Goal: Information Seeking & Learning: Compare options

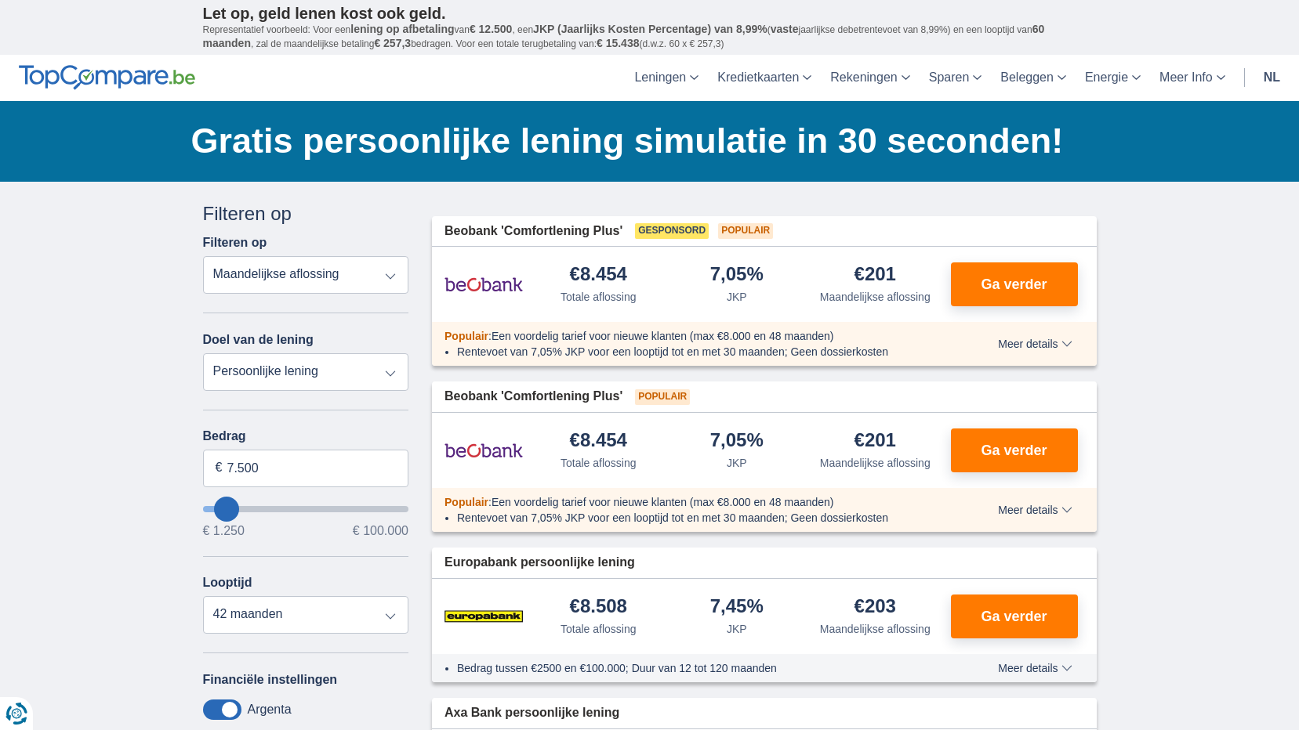
click at [389, 274] on select "Totale aflossing JKP Maandelijkse aflossing" at bounding box center [306, 275] width 206 height 38
click at [388, 372] on select "Persoonlijke lening Auto Moto / fiets Mobilhome / caravan Renovatie Energie Sch…" at bounding box center [306, 372] width 206 height 38
click at [367, 372] on select "Persoonlijke lening Auto Moto / fiets Mobilhome / caravan Renovatie Energie Sch…" at bounding box center [306, 372] width 206 height 38
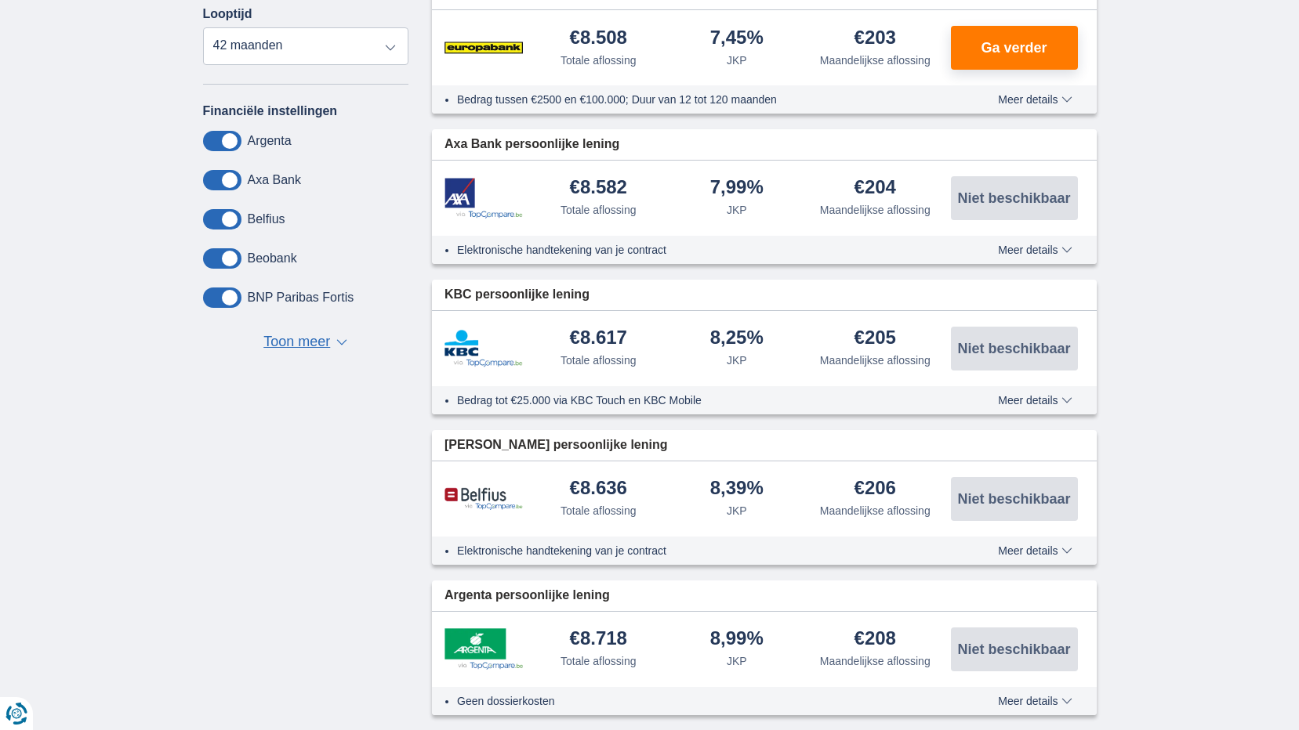
scroll to position [627, 0]
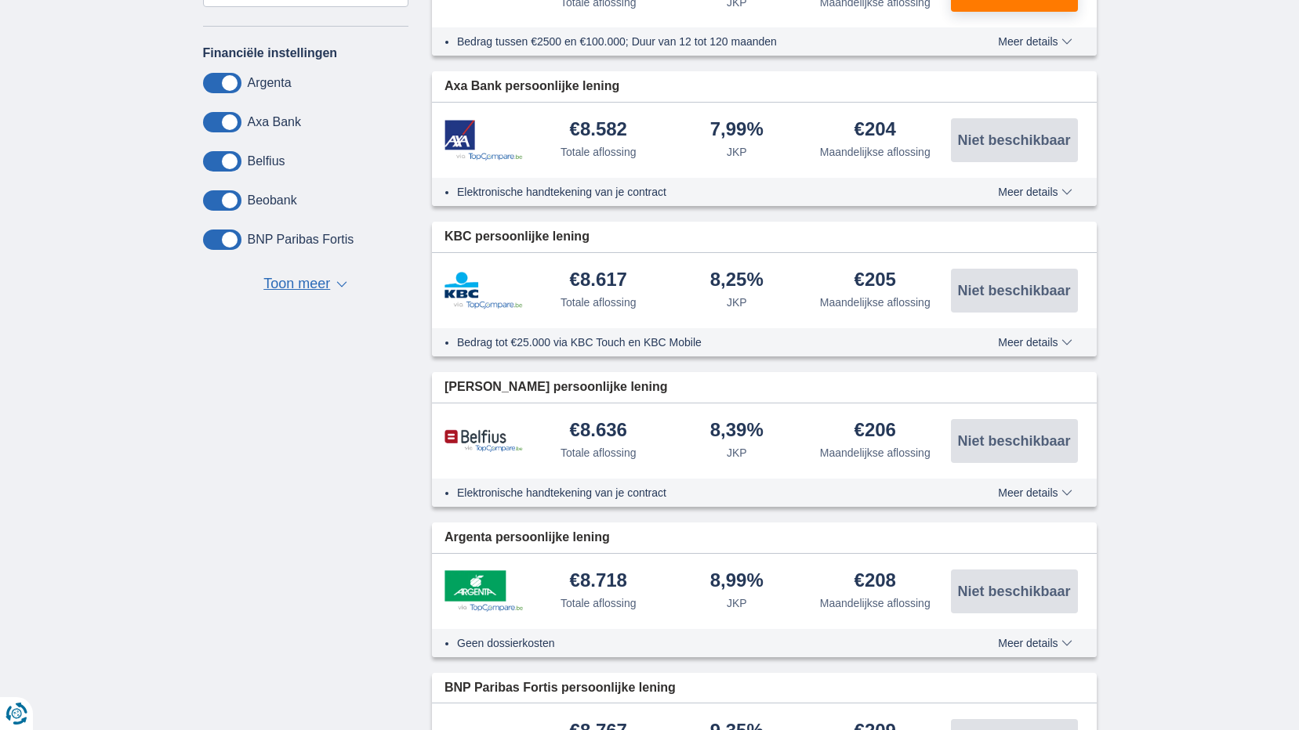
click at [319, 288] on span "Toon meer" at bounding box center [296, 284] width 67 height 20
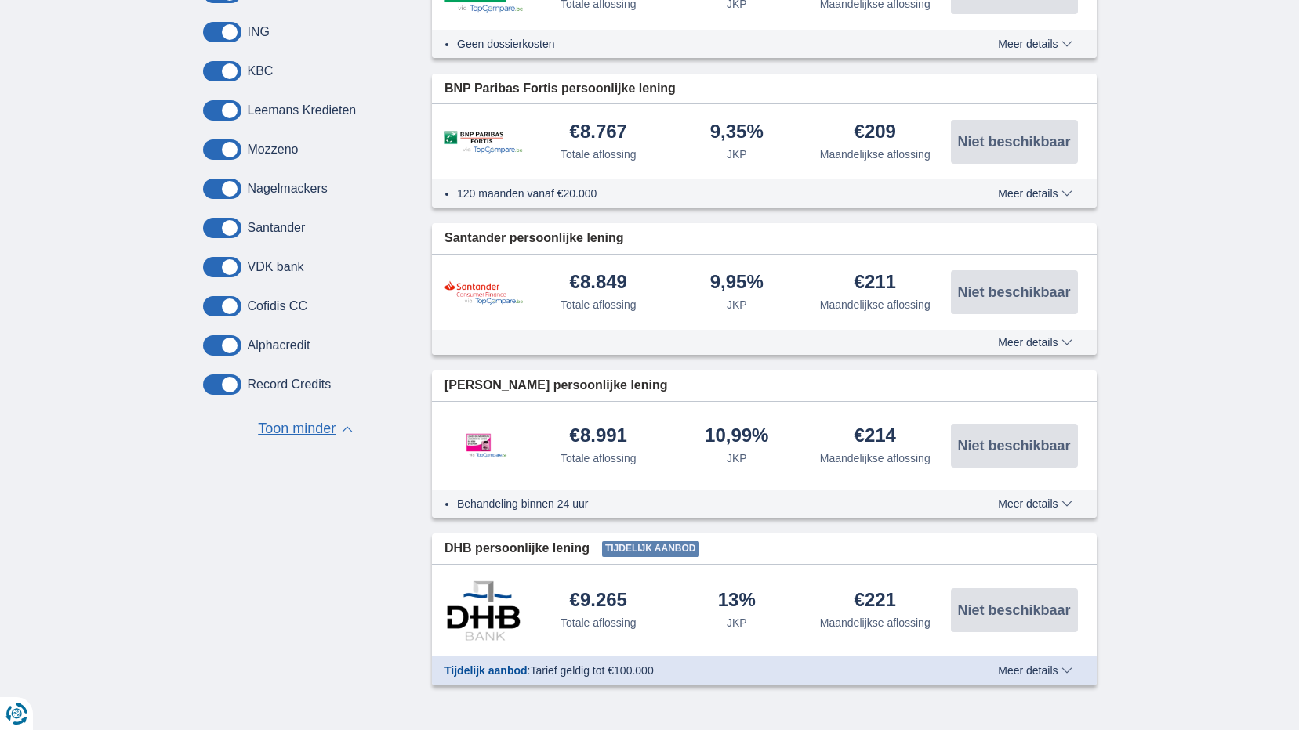
scroll to position [1254, 0]
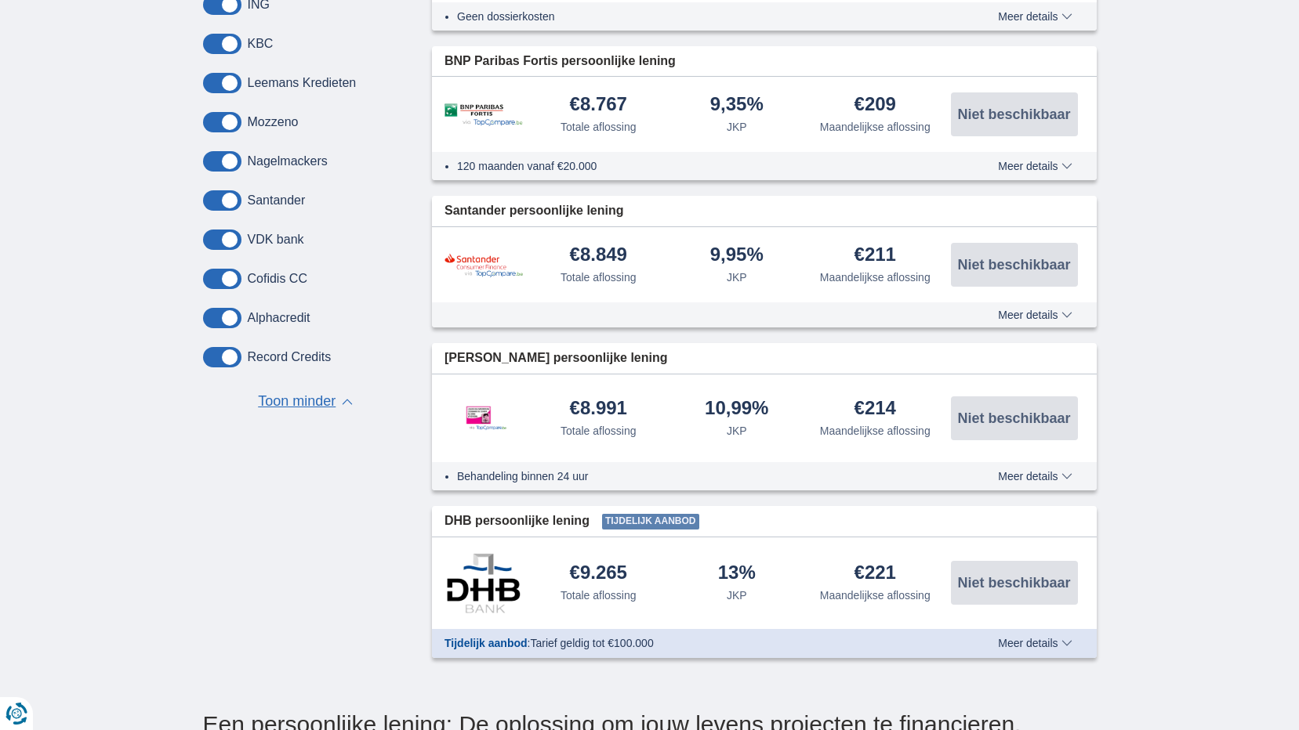
click at [260, 48] on label "KBC" at bounding box center [261, 44] width 26 height 14
drag, startPoint x: 260, startPoint y: 48, endPoint x: 385, endPoint y: 167, distance: 172.4
click at [385, 168] on div "Nagelmackers" at bounding box center [306, 161] width 206 height 20
click at [234, 44] on span at bounding box center [222, 44] width 38 height 20
click at [0, 0] on input "checkbox" at bounding box center [0, 0] width 0 height 0
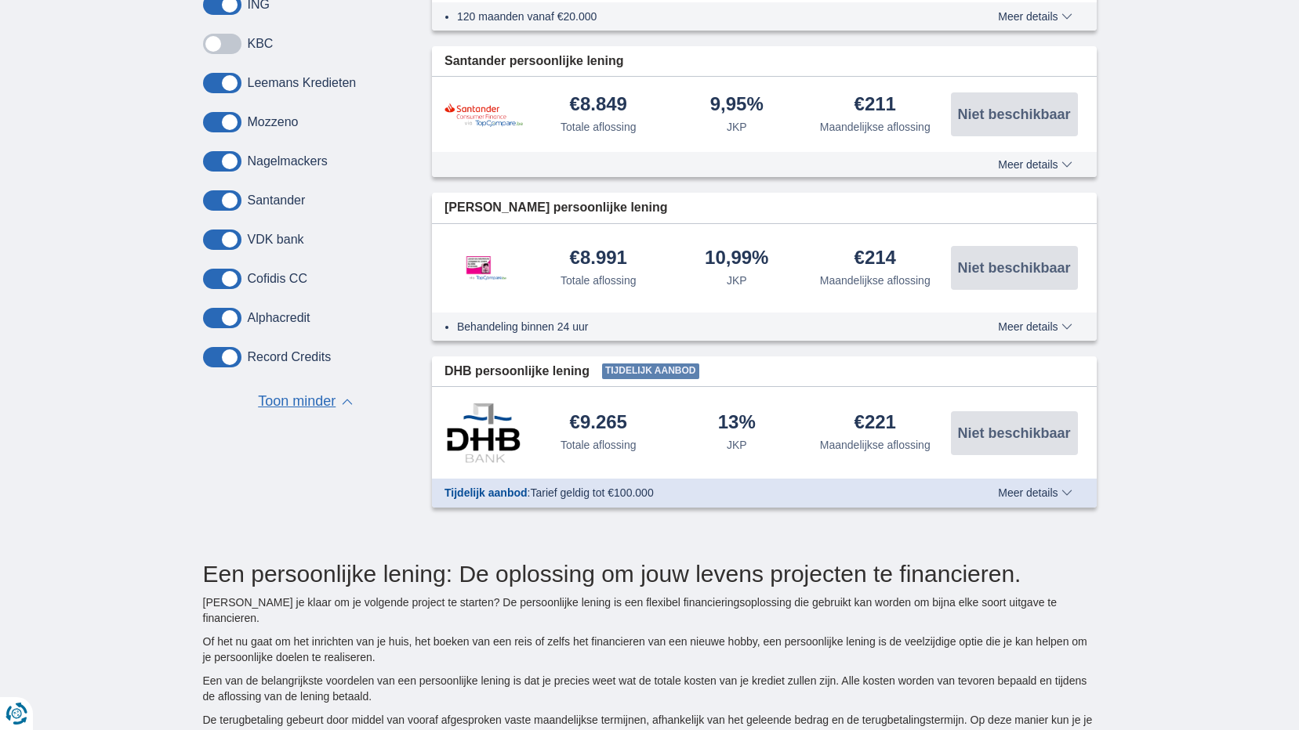
click at [237, 47] on span at bounding box center [222, 44] width 38 height 20
click at [0, 0] on input "checkbox" at bounding box center [0, 0] width 0 height 0
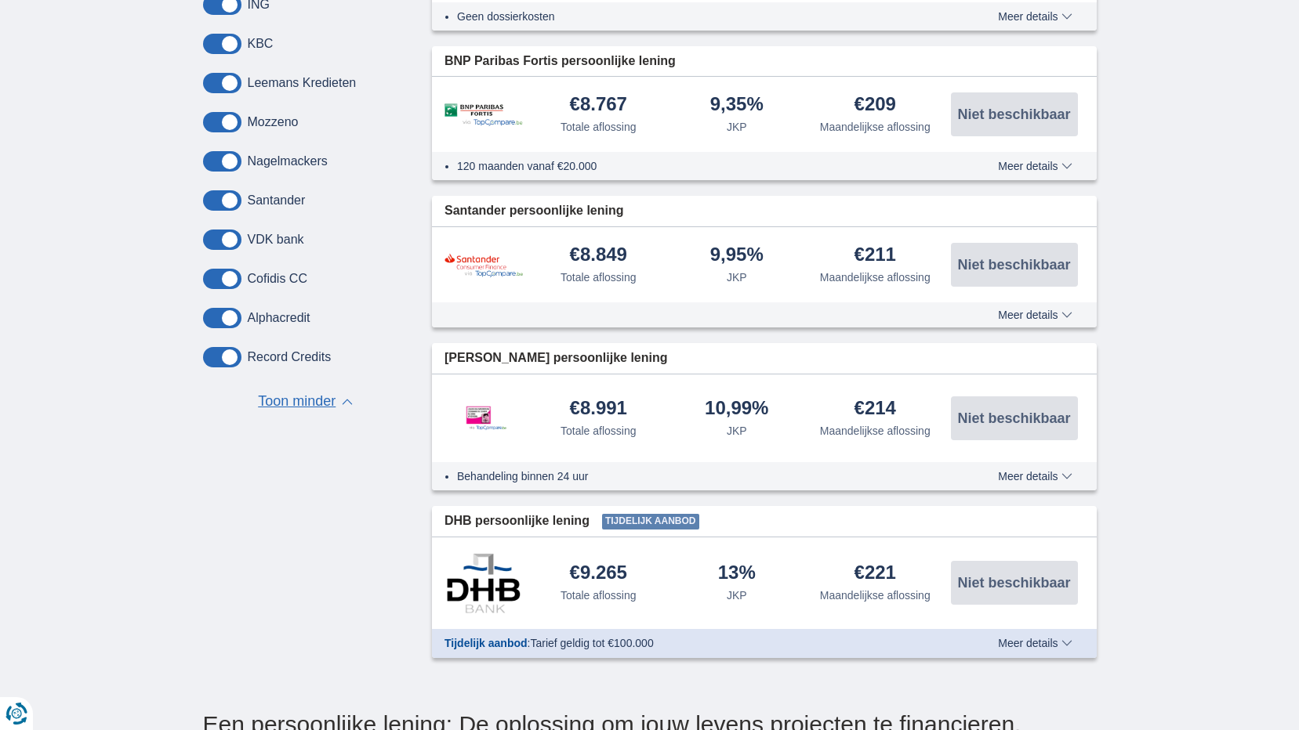
click at [241, 48] on span at bounding box center [222, 44] width 38 height 20
click at [0, 0] on input "checkbox" at bounding box center [0, 0] width 0 height 0
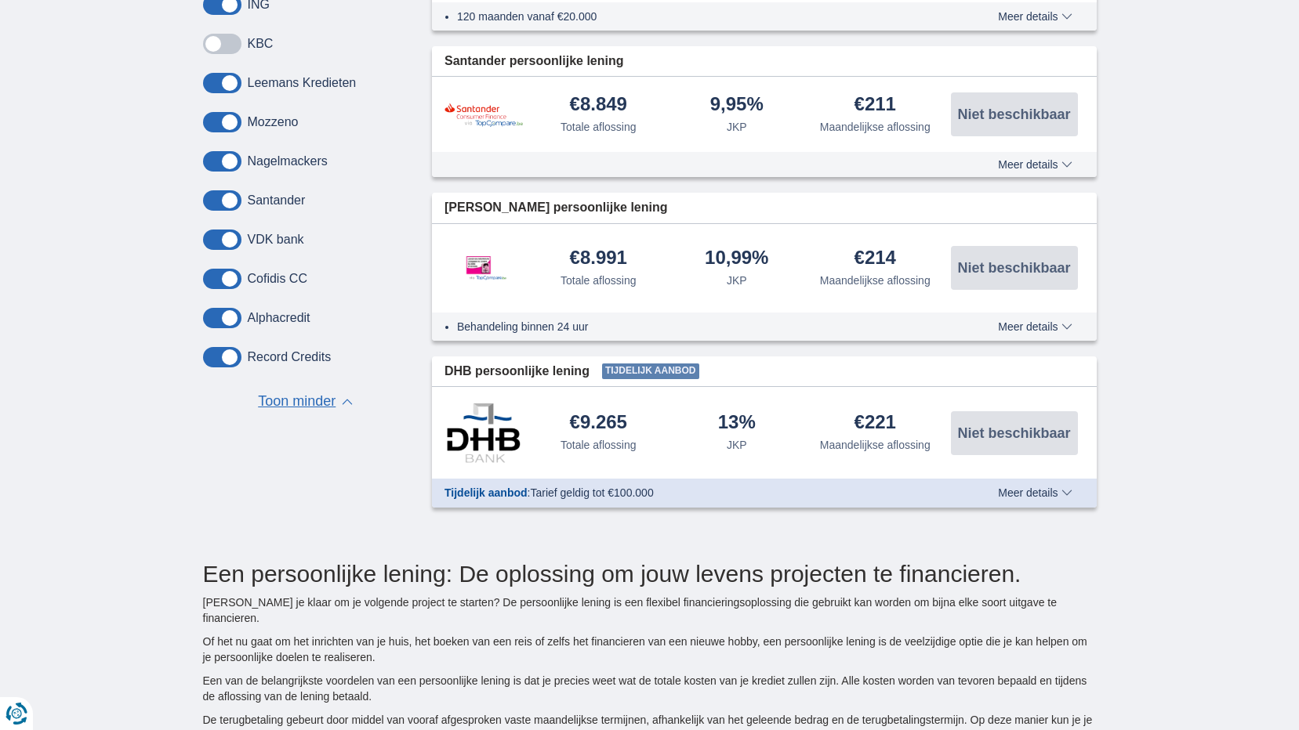
click at [240, 48] on span at bounding box center [222, 44] width 38 height 20
click at [0, 0] on input "checkbox" at bounding box center [0, 0] width 0 height 0
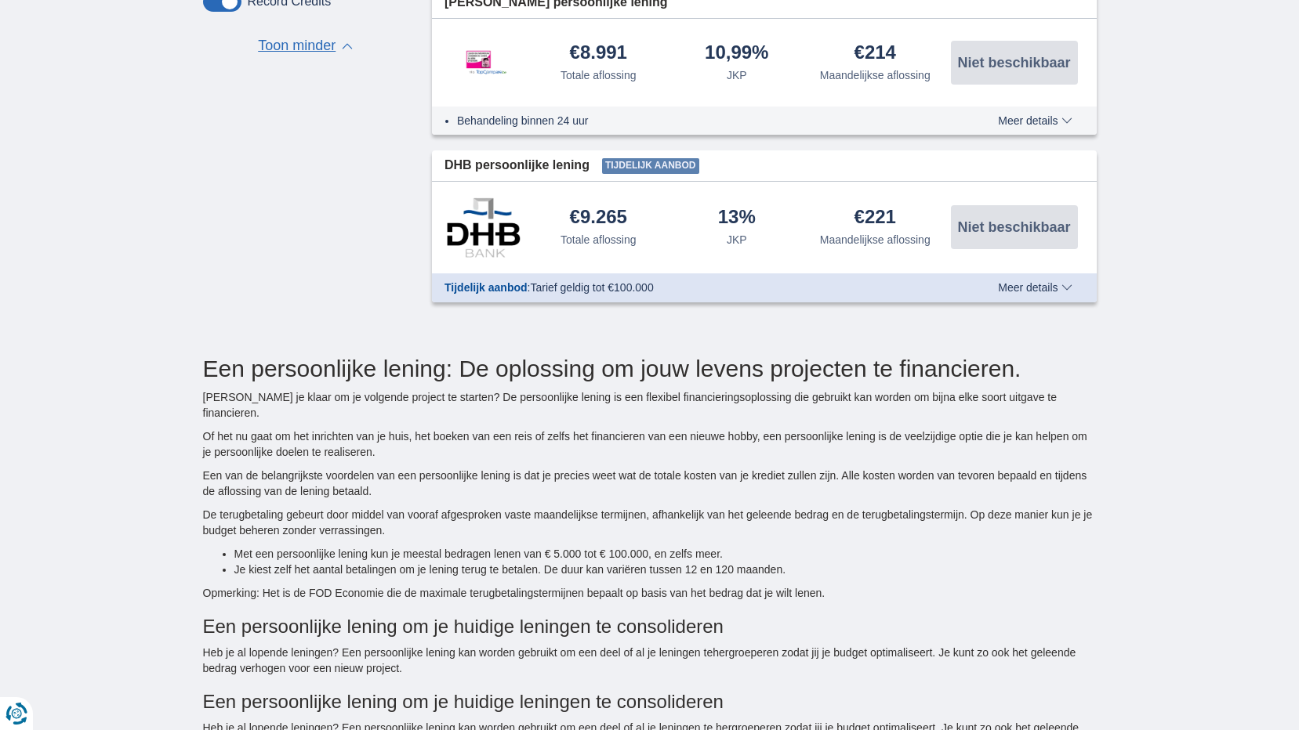
scroll to position [1646, 0]
